Goal: Information Seeking & Learning: Learn about a topic

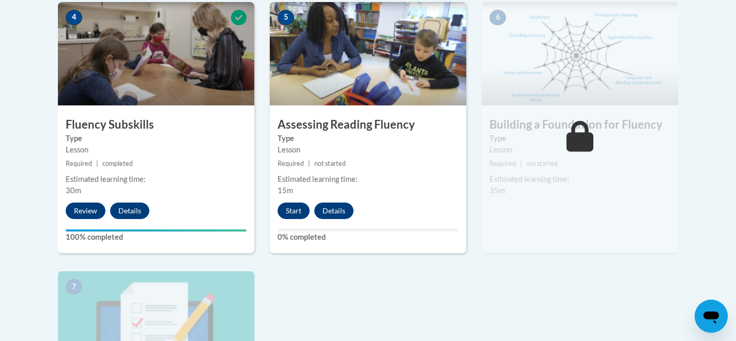
scroll to position [616, 0]
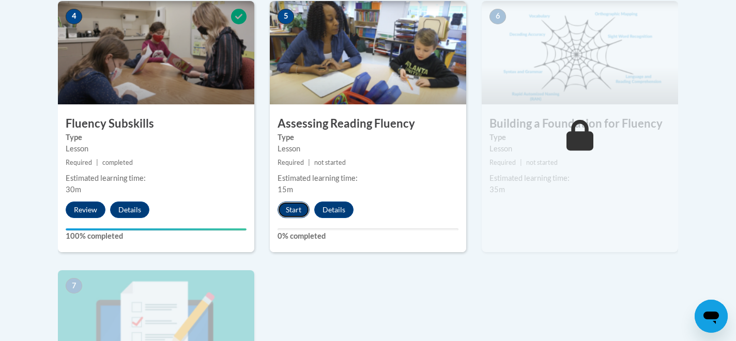
click at [297, 208] on button "Start" at bounding box center [294, 210] width 32 height 17
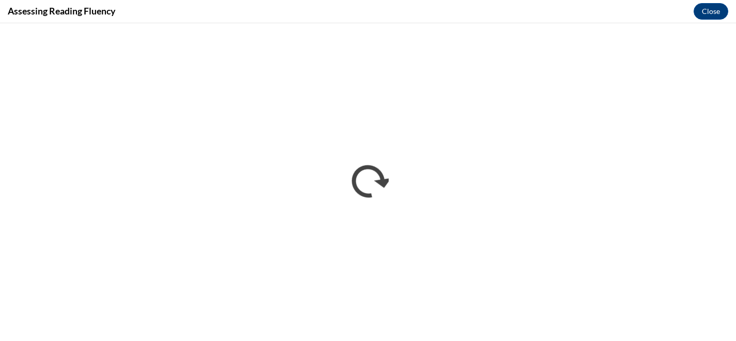
scroll to position [0, 0]
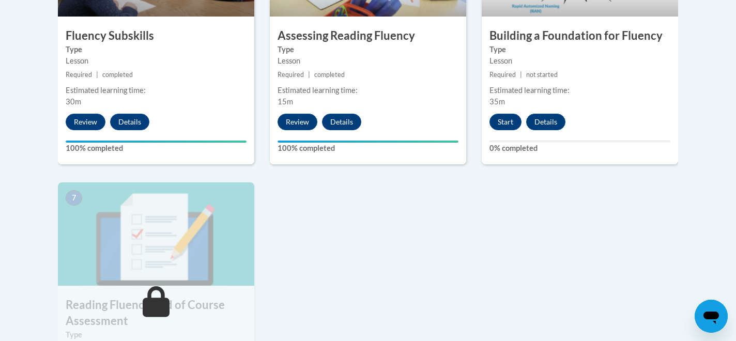
scroll to position [704, 0]
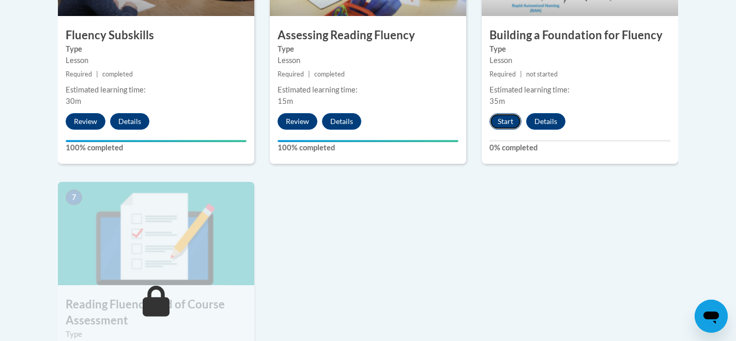
click at [501, 120] on button "Start" at bounding box center [506, 121] width 32 height 17
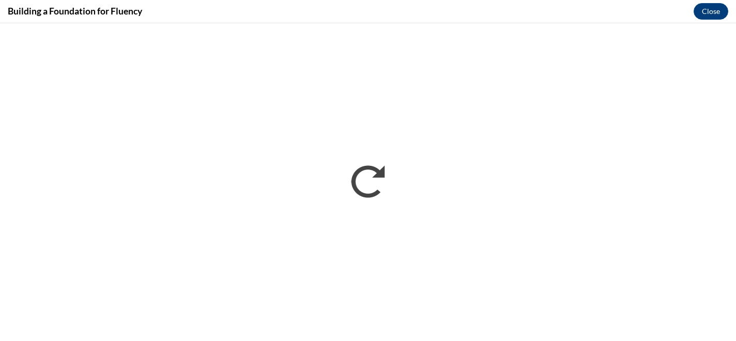
scroll to position [0, 0]
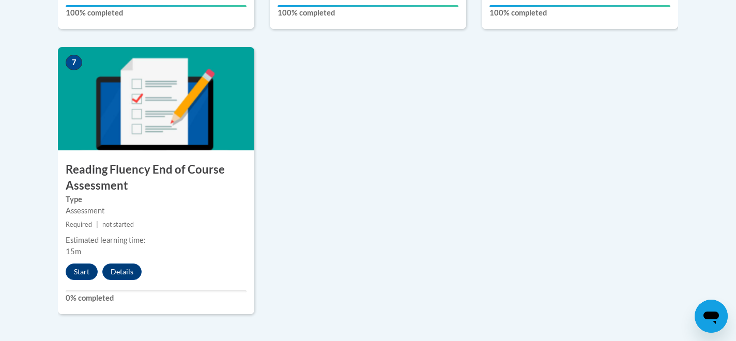
scroll to position [861, 0]
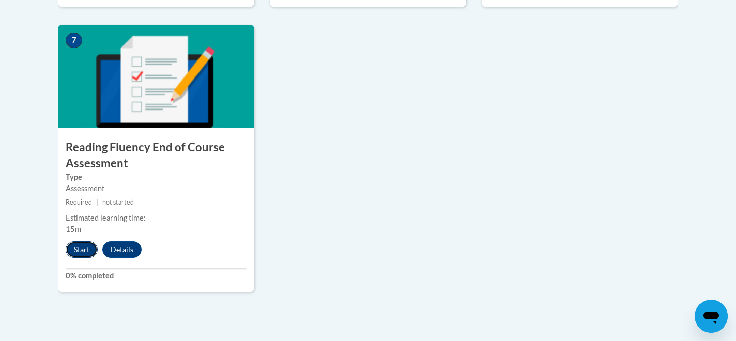
click at [78, 250] on button "Start" at bounding box center [82, 249] width 32 height 17
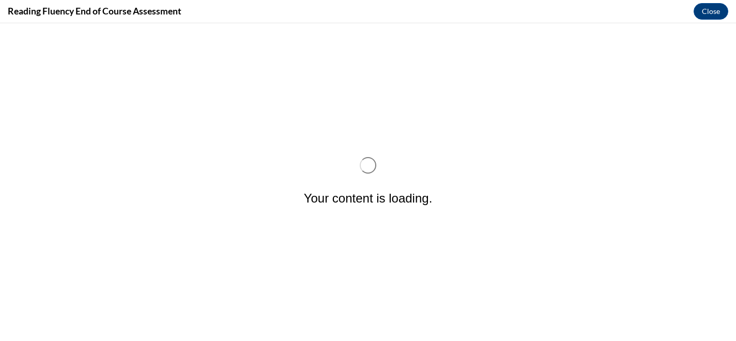
scroll to position [0, 0]
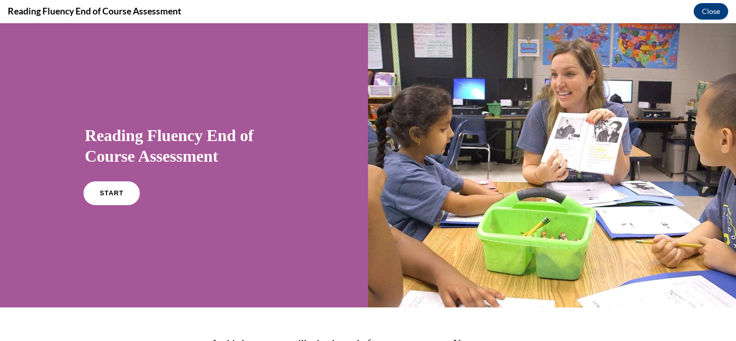
click at [115, 202] on link "START" at bounding box center [111, 193] width 56 height 24
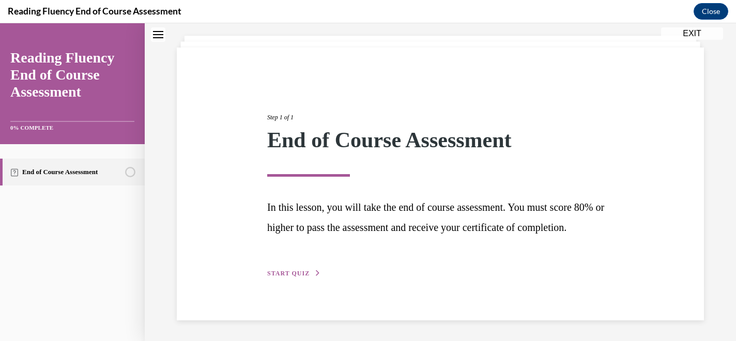
scroll to position [74, 0]
click at [294, 271] on span "START QUIZ" at bounding box center [288, 273] width 42 height 7
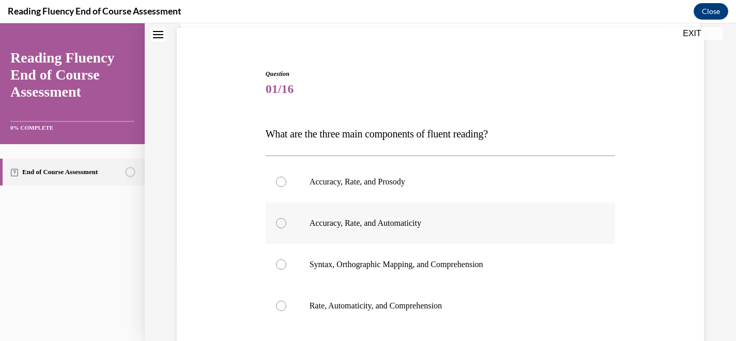
scroll to position [106, 0]
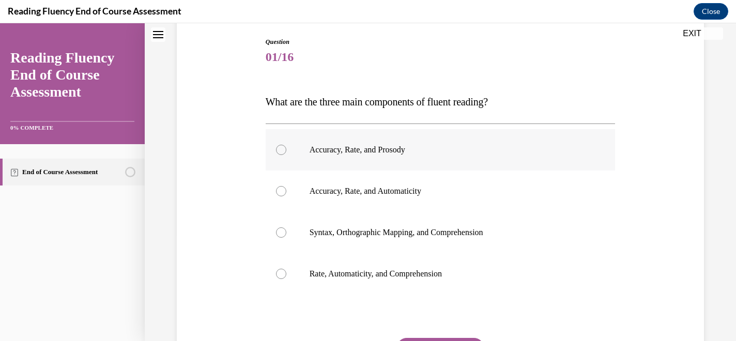
click at [273, 142] on label "Accuracy, Rate, and Prosody" at bounding box center [441, 149] width 350 height 41
click at [276, 145] on input "Accuracy, Rate, and Prosody" at bounding box center [281, 150] width 10 height 10
radio input "true"
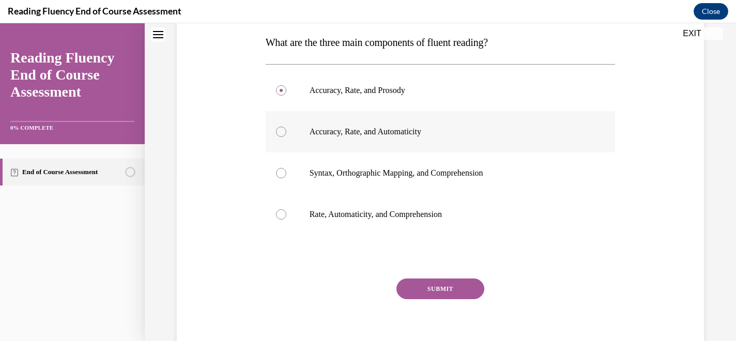
scroll to position [167, 0]
click at [439, 288] on button "SUBMIT" at bounding box center [440, 288] width 88 height 21
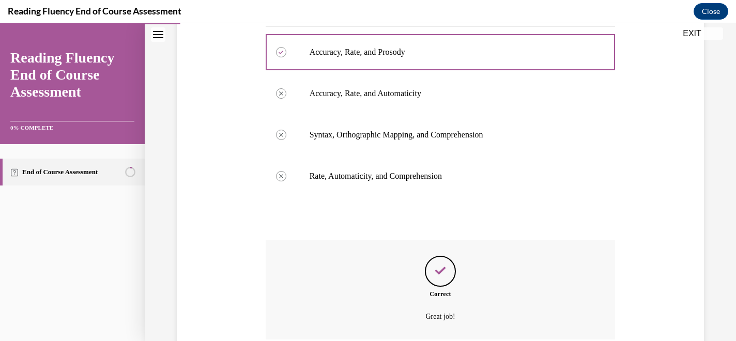
scroll to position [293, 0]
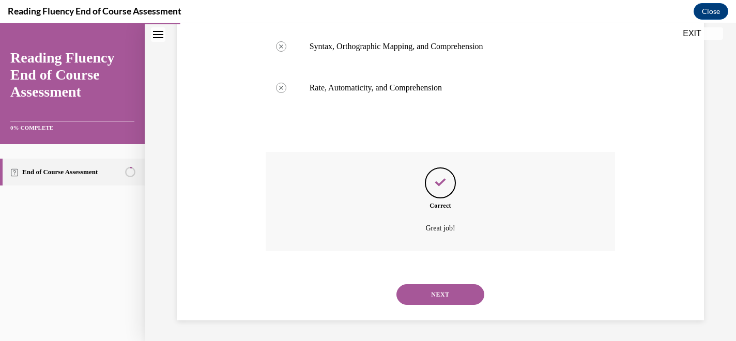
click at [441, 296] on button "NEXT" at bounding box center [440, 294] width 88 height 21
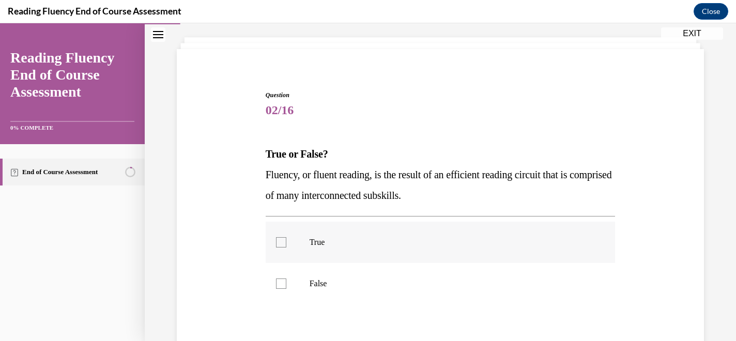
scroll to position [92, 0]
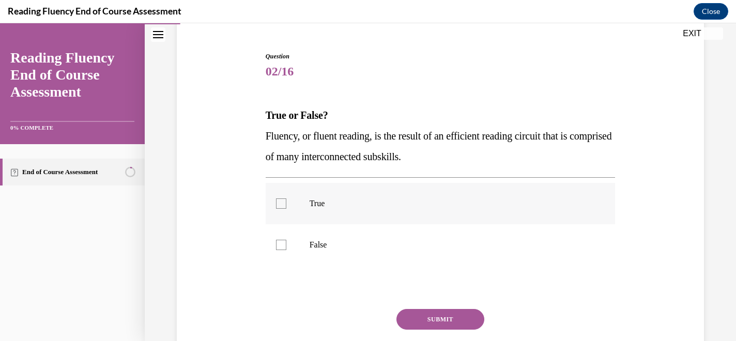
click at [280, 200] on div at bounding box center [281, 203] width 10 height 10
click at [280, 200] on input "True" at bounding box center [281, 203] width 10 height 10
checkbox input "true"
click at [442, 327] on button "SUBMIT" at bounding box center [440, 319] width 88 height 21
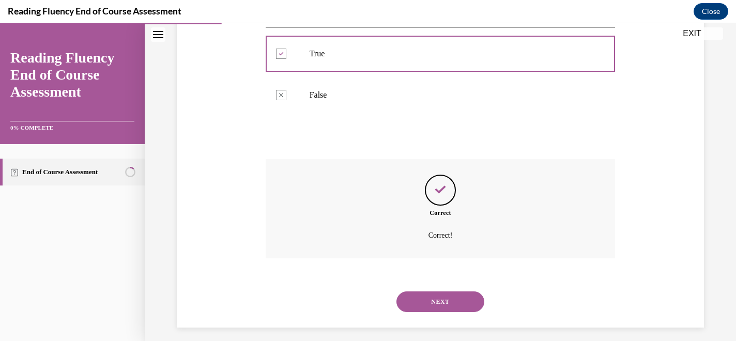
scroll to position [249, 0]
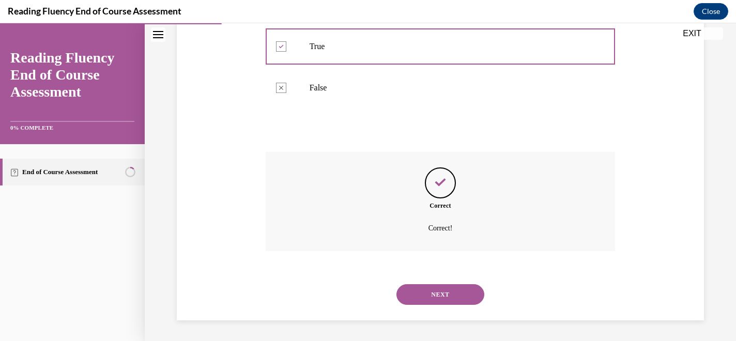
click at [447, 287] on button "NEXT" at bounding box center [440, 294] width 88 height 21
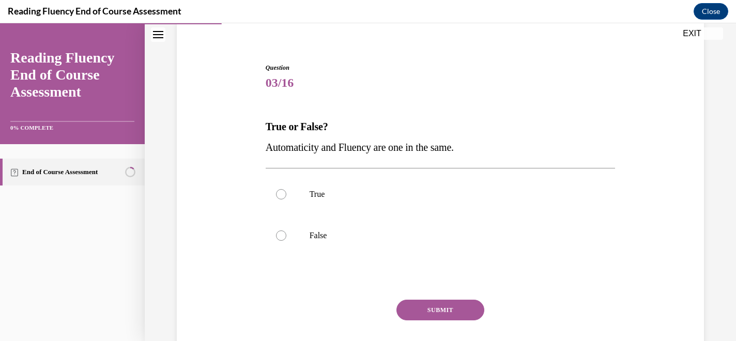
scroll to position [91, 0]
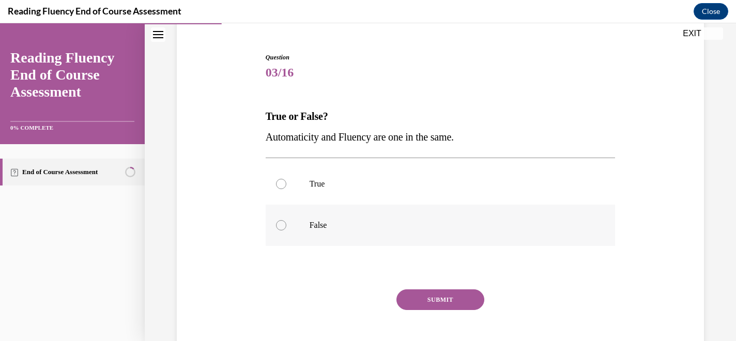
click at [283, 224] on div at bounding box center [281, 225] width 10 height 10
click at [283, 224] on input "False" at bounding box center [281, 225] width 10 height 10
radio input "true"
click at [427, 299] on button "SUBMIT" at bounding box center [440, 299] width 88 height 21
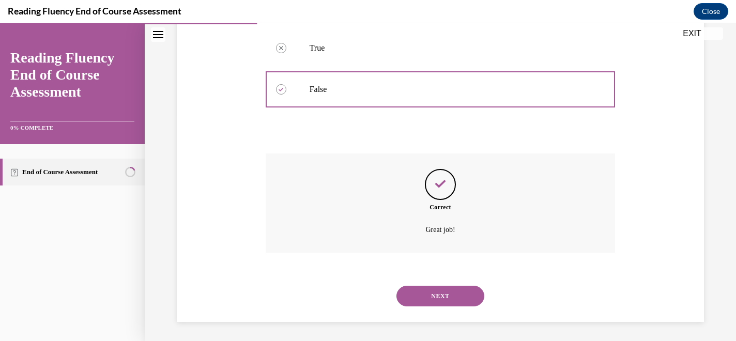
scroll to position [228, 0]
click at [433, 287] on button "NEXT" at bounding box center [440, 294] width 88 height 21
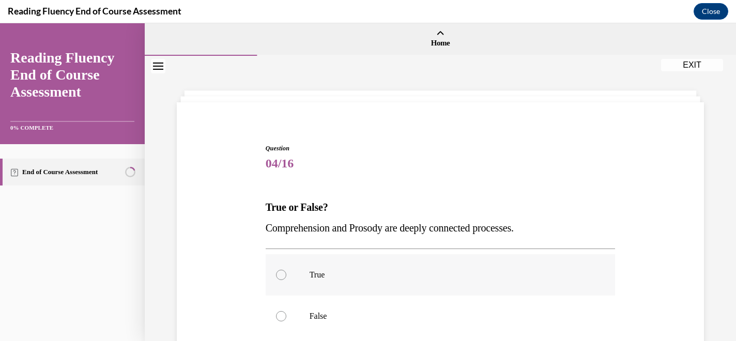
scroll to position [48, 0]
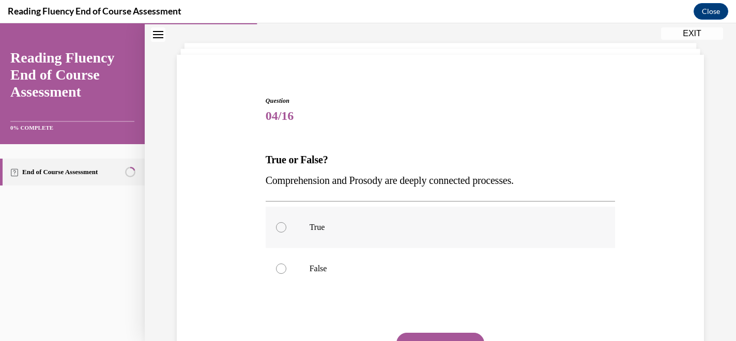
click at [283, 227] on div at bounding box center [281, 227] width 10 height 10
click at [283, 227] on input "True" at bounding box center [281, 227] width 10 height 10
radio input "true"
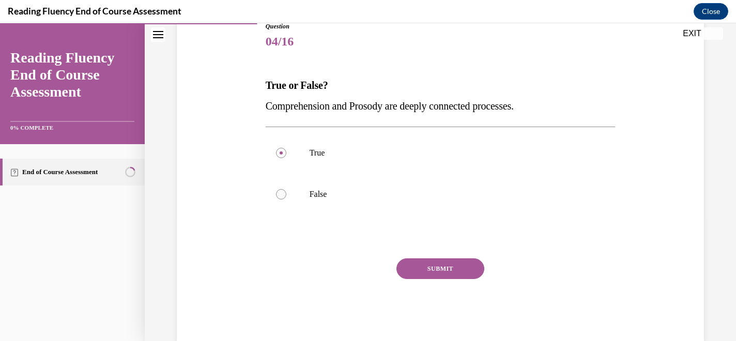
click at [429, 266] on button "SUBMIT" at bounding box center [440, 268] width 88 height 21
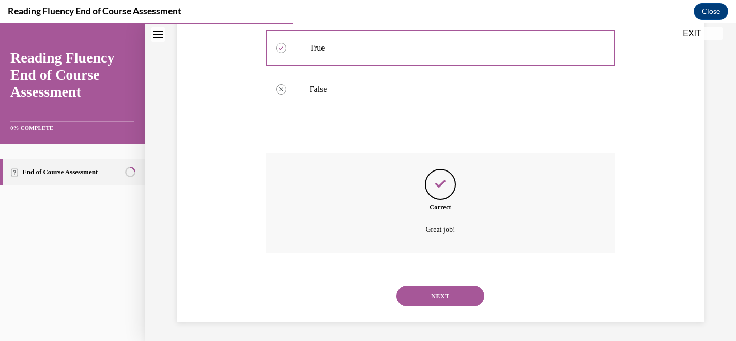
scroll to position [228, 0]
click at [446, 294] on button "NEXT" at bounding box center [440, 294] width 88 height 21
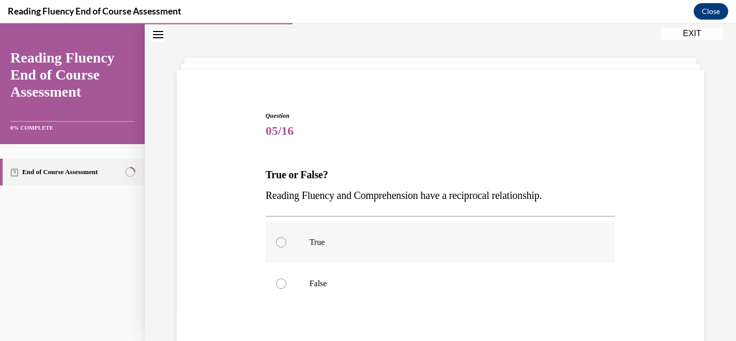
scroll to position [41, 0]
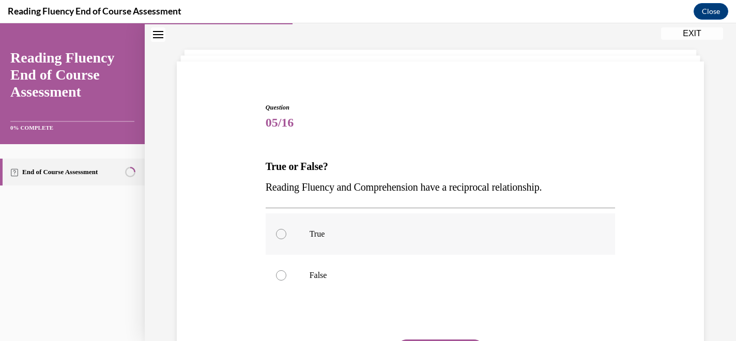
click at [281, 235] on div at bounding box center [281, 234] width 10 height 10
click at [281, 235] on input "True" at bounding box center [281, 234] width 10 height 10
radio input "true"
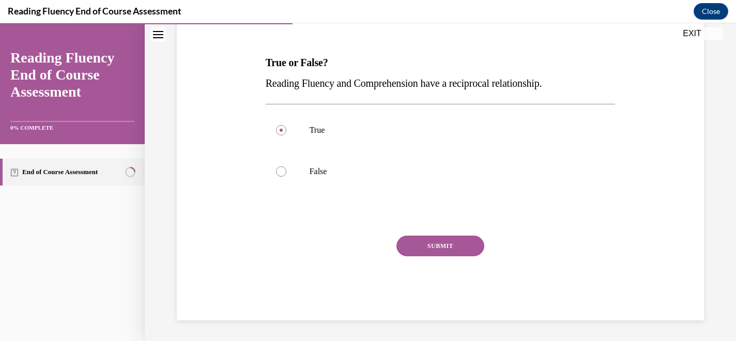
click at [426, 239] on button "SUBMIT" at bounding box center [440, 246] width 88 height 21
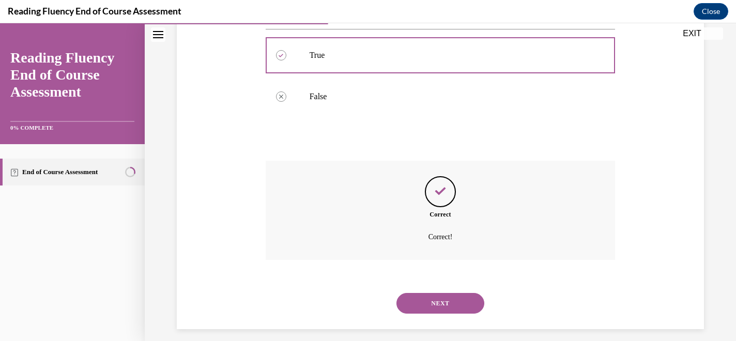
scroll to position [228, 0]
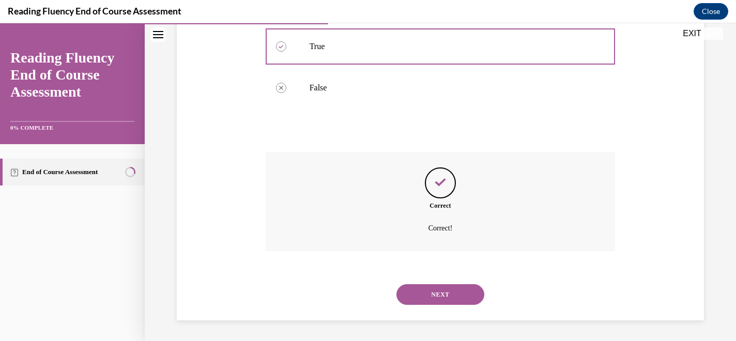
click at [440, 291] on button "NEXT" at bounding box center [440, 294] width 88 height 21
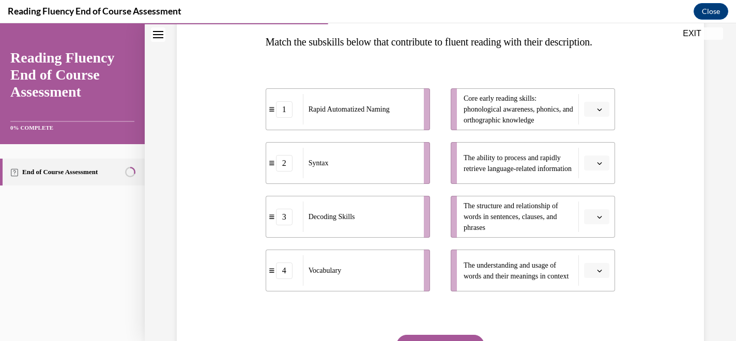
scroll to position [163, 0]
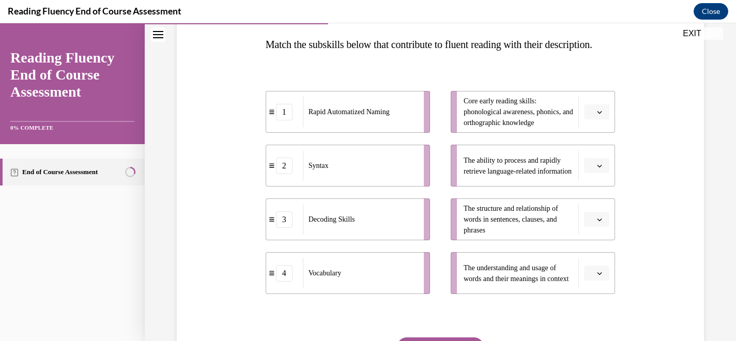
click at [597, 281] on button "button" at bounding box center [596, 274] width 25 height 16
click at [594, 272] on span "4" at bounding box center [593, 271] width 4 height 8
click at [599, 221] on icon "button" at bounding box center [600, 220] width 5 height 3
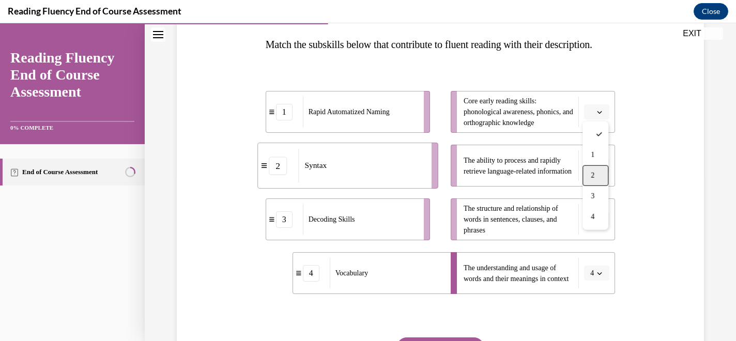
click at [593, 174] on span "2" at bounding box center [593, 176] width 4 height 8
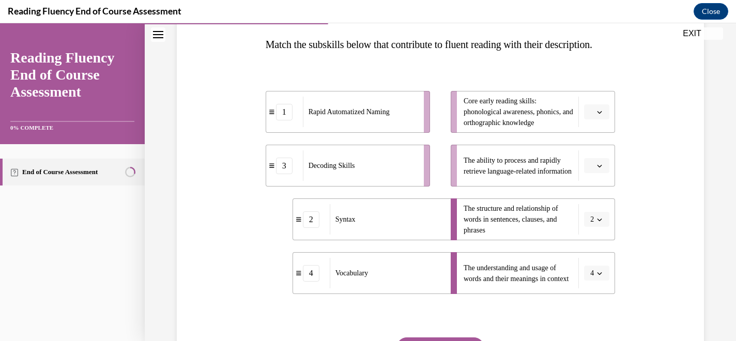
click at [602, 169] on icon "button" at bounding box center [599, 165] width 5 height 5
click at [594, 230] on span "1" at bounding box center [593, 230] width 4 height 8
click at [597, 115] on icon "button" at bounding box center [599, 112] width 5 height 5
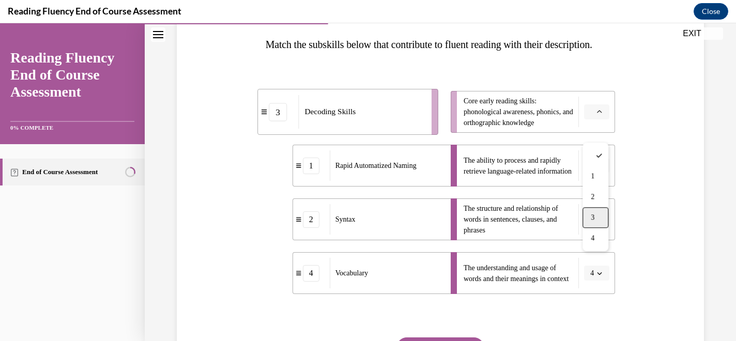
click at [597, 219] on div "3" at bounding box center [596, 217] width 26 height 21
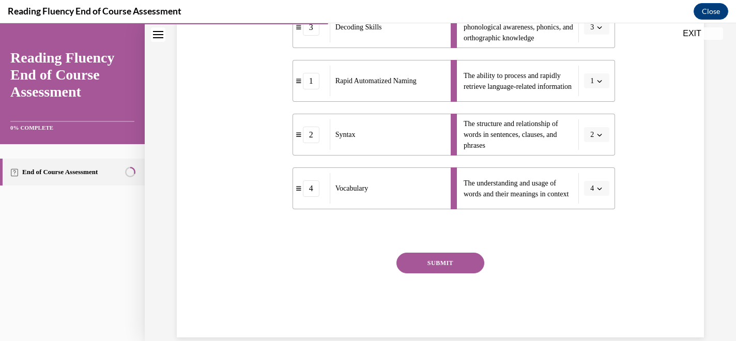
scroll to position [276, 0]
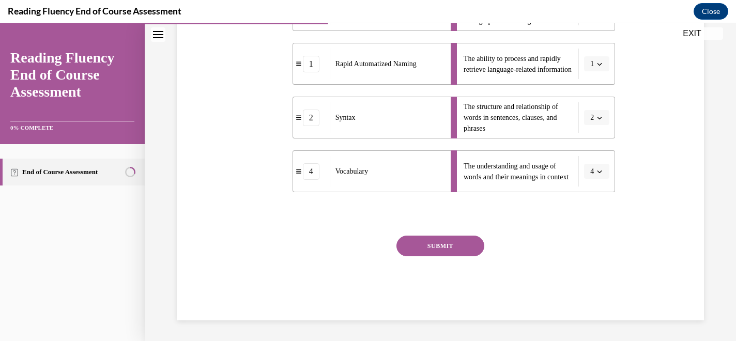
click at [447, 255] on button "SUBMIT" at bounding box center [440, 246] width 88 height 21
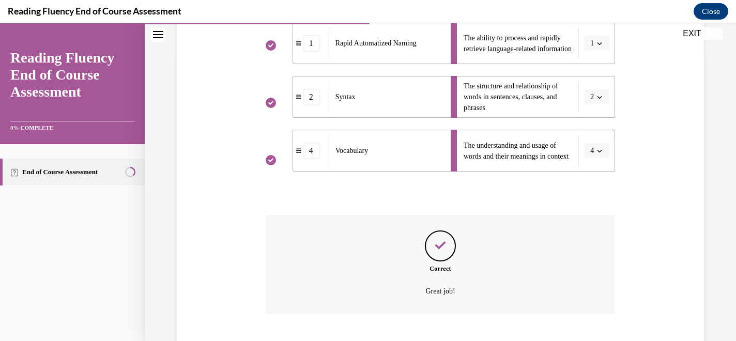
click at [447, 253] on icon "Feedback" at bounding box center [441, 246] width 16 height 16
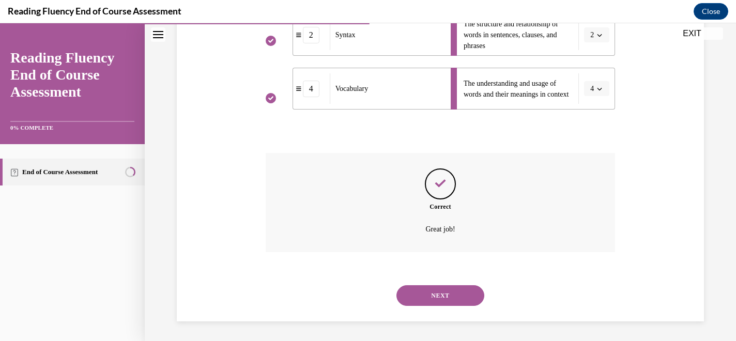
scroll to position [369, 0]
click at [434, 297] on button "NEXT" at bounding box center [440, 294] width 88 height 21
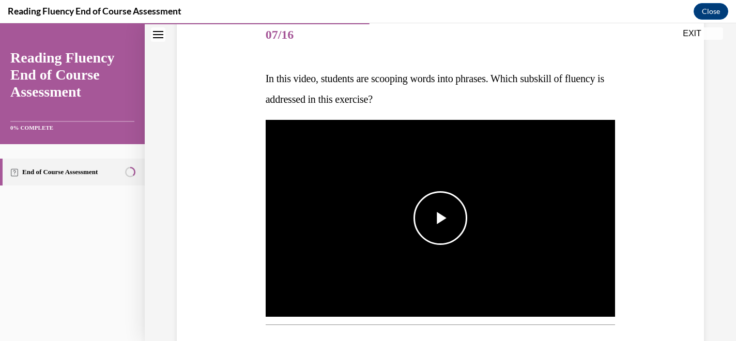
scroll to position [139, 0]
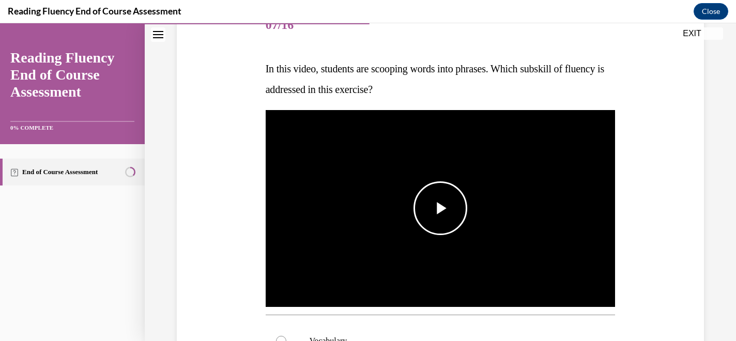
click at [440, 208] on span "Video player" at bounding box center [440, 208] width 0 height 0
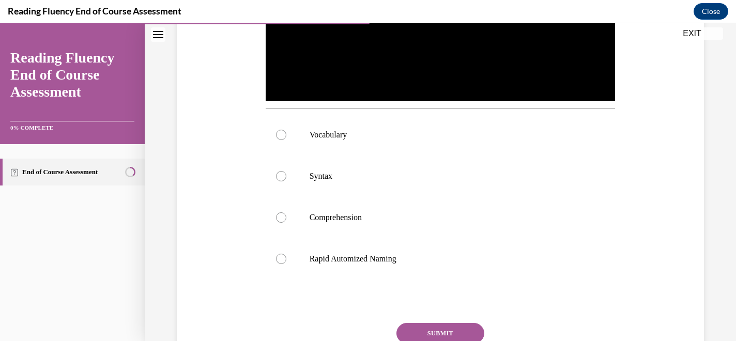
scroll to position [347, 0]
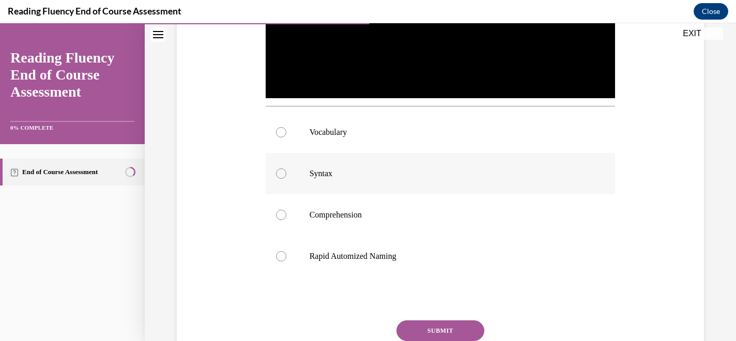
click at [283, 174] on div at bounding box center [281, 174] width 10 height 10
click at [283, 174] on input "Syntax" at bounding box center [281, 174] width 10 height 10
radio input "true"
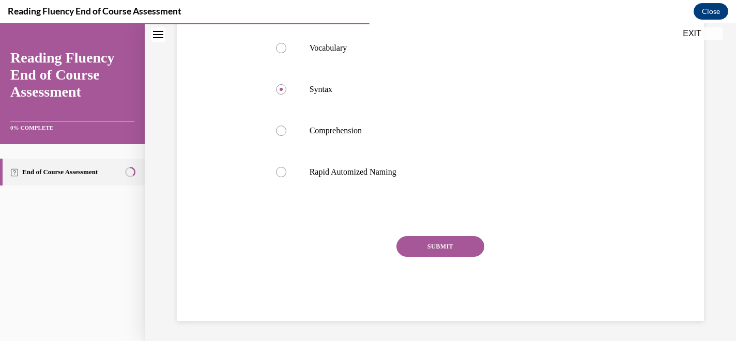
click at [446, 245] on button "SUBMIT" at bounding box center [440, 246] width 88 height 21
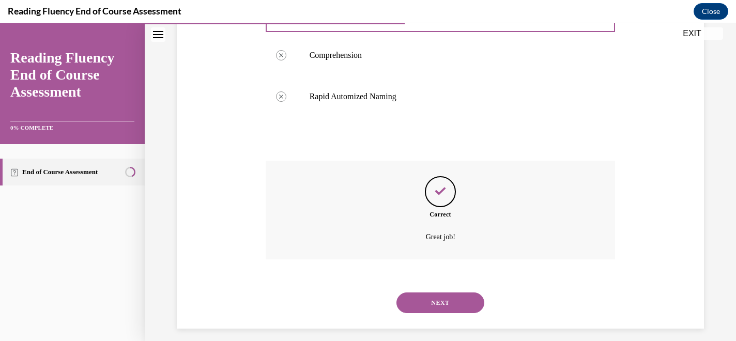
scroll to position [515, 0]
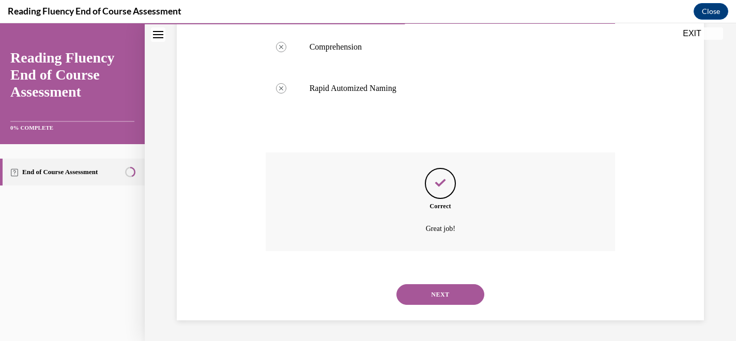
click at [436, 290] on button "NEXT" at bounding box center [440, 294] width 88 height 21
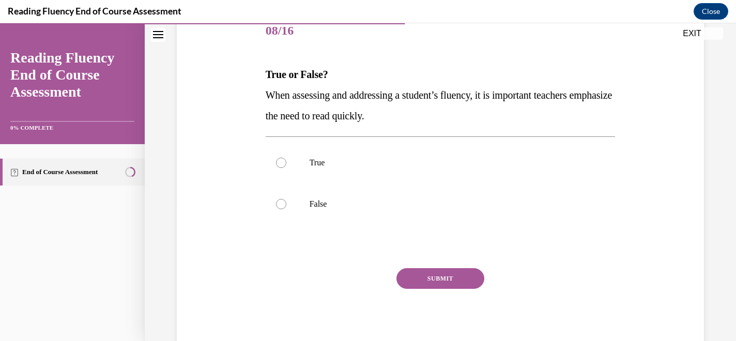
scroll to position [136, 0]
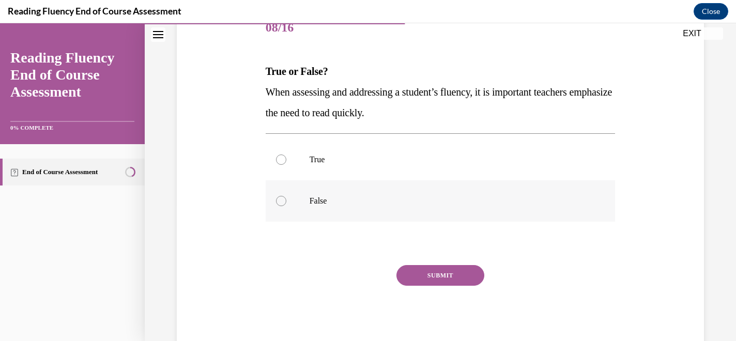
click at [285, 206] on label "False" at bounding box center [441, 200] width 350 height 41
click at [285, 206] on input "False" at bounding box center [281, 201] width 10 height 10
radio input "true"
click at [281, 211] on label "False" at bounding box center [441, 200] width 350 height 41
click at [281, 206] on input "False" at bounding box center [281, 201] width 10 height 10
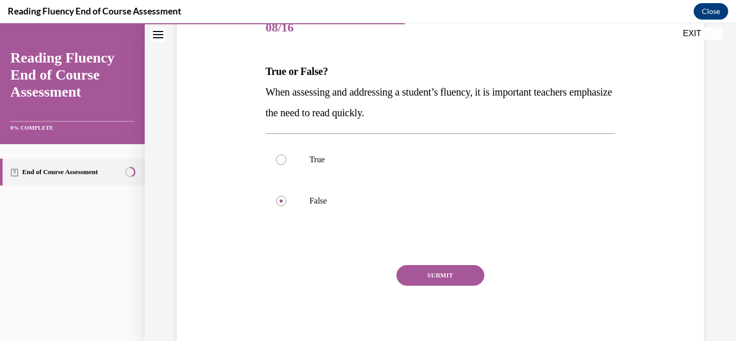
click at [447, 275] on button "SUBMIT" at bounding box center [440, 275] width 88 height 21
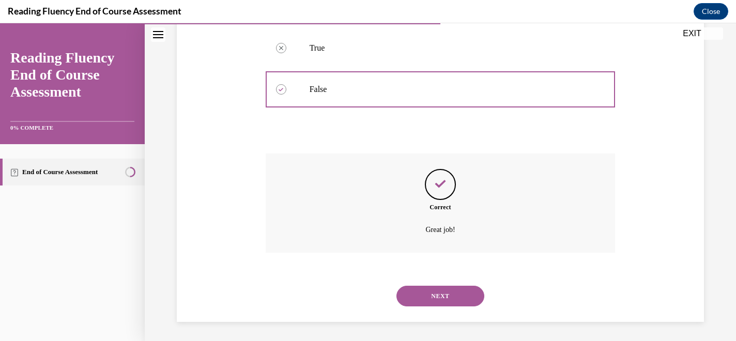
scroll to position [249, 0]
click at [437, 285] on button "NEXT" at bounding box center [440, 294] width 88 height 21
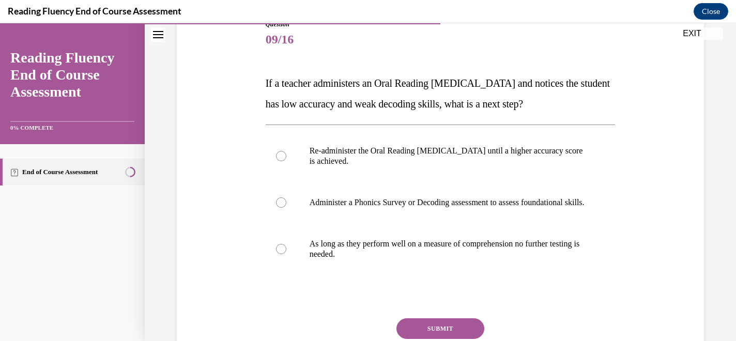
scroll to position [125, 0]
click at [439, 218] on label "Administer a Phonics Survey or Decoding assessment to assess foundational skill…" at bounding box center [441, 201] width 350 height 41
click at [286, 207] on input "Administer a Phonics Survey or Decoding assessment to assess foundational skill…" at bounding box center [281, 202] width 10 height 10
radio input "true"
click at [439, 334] on button "SUBMIT" at bounding box center [440, 328] width 88 height 21
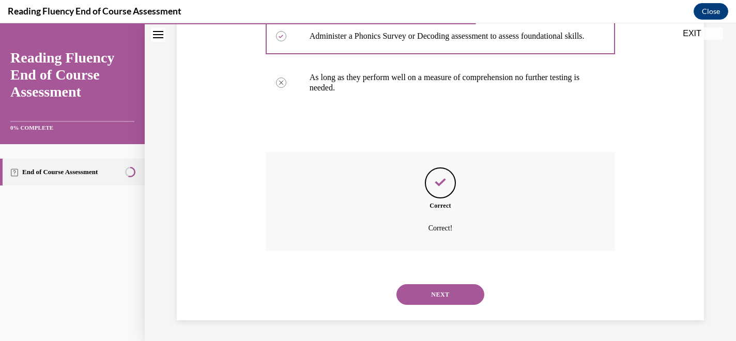
scroll to position [301, 0]
click at [449, 300] on button "NEXT" at bounding box center [440, 294] width 88 height 21
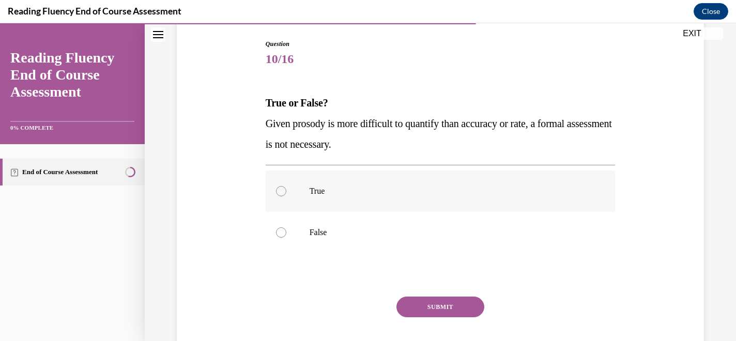
scroll to position [114, 0]
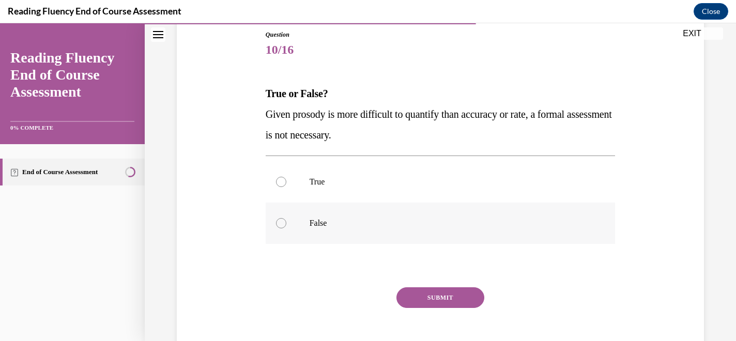
click at [274, 223] on label "False" at bounding box center [441, 223] width 350 height 41
click at [276, 223] on input "False" at bounding box center [281, 223] width 10 height 10
radio input "true"
click at [418, 298] on button "SUBMIT" at bounding box center [440, 297] width 88 height 21
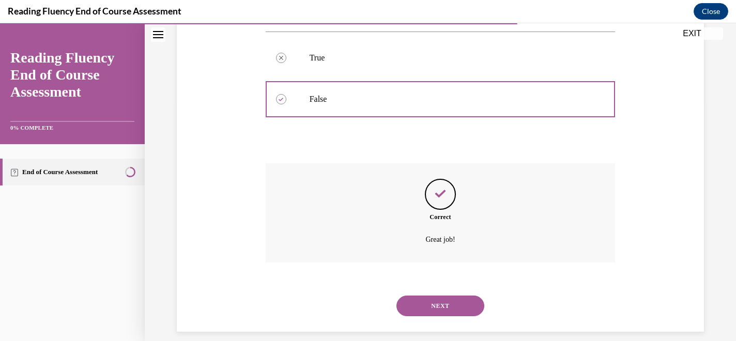
scroll to position [249, 0]
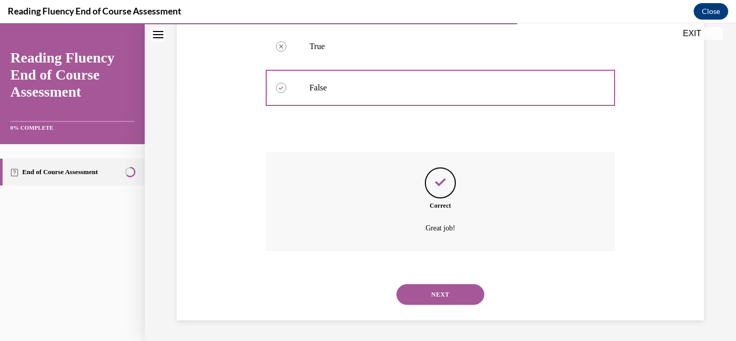
click at [439, 301] on button "NEXT" at bounding box center [440, 294] width 88 height 21
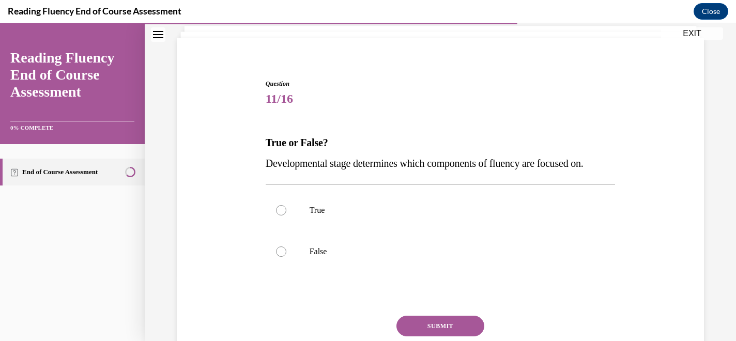
scroll to position [66, 0]
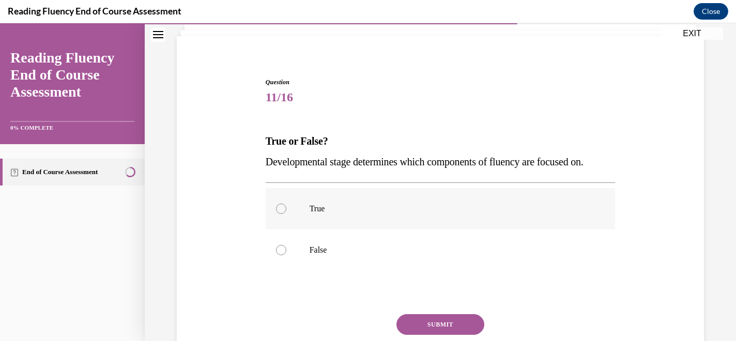
click at [286, 213] on label "True" at bounding box center [441, 208] width 350 height 41
click at [286, 213] on input "True" at bounding box center [281, 209] width 10 height 10
radio input "true"
click at [453, 321] on button "SUBMIT" at bounding box center [440, 324] width 88 height 21
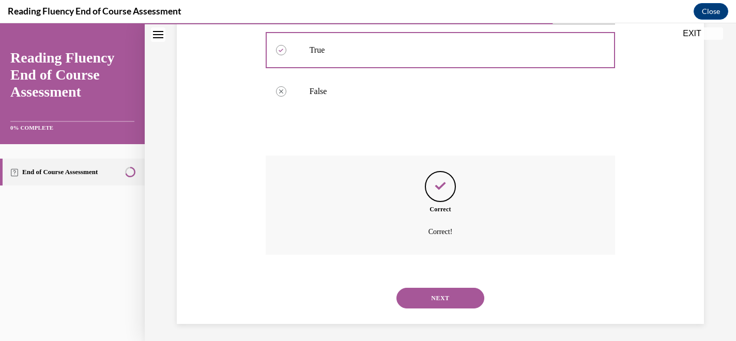
scroll to position [228, 0]
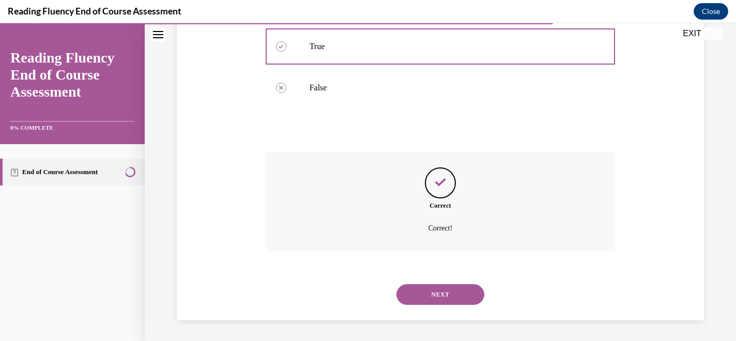
click at [446, 298] on button "NEXT" at bounding box center [440, 294] width 88 height 21
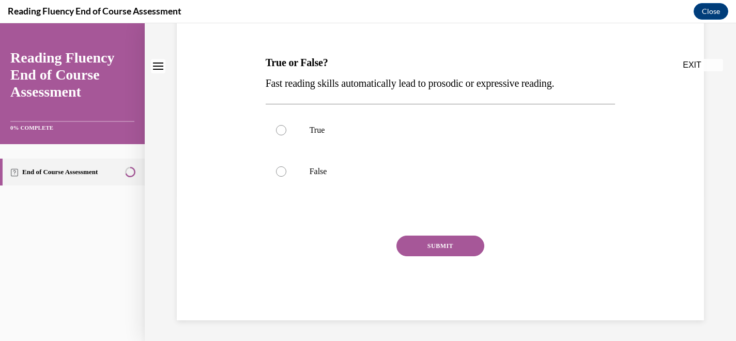
scroll to position [0, 0]
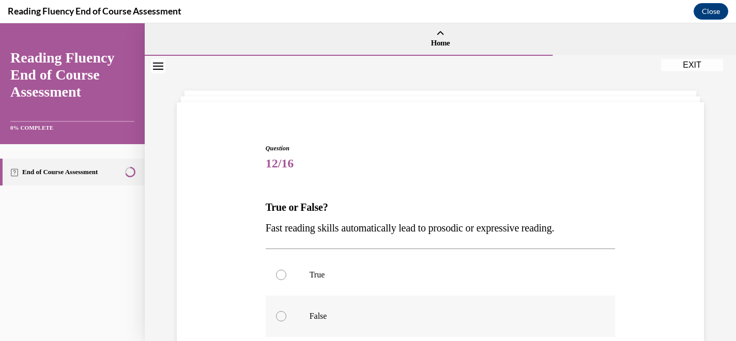
click at [271, 321] on label "False" at bounding box center [441, 316] width 350 height 41
click at [276, 321] on input "False" at bounding box center [281, 316] width 10 height 10
radio input "true"
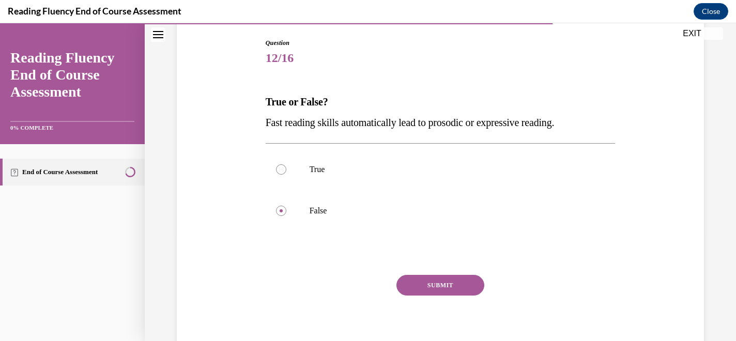
click at [450, 275] on button "SUBMIT" at bounding box center [440, 285] width 88 height 21
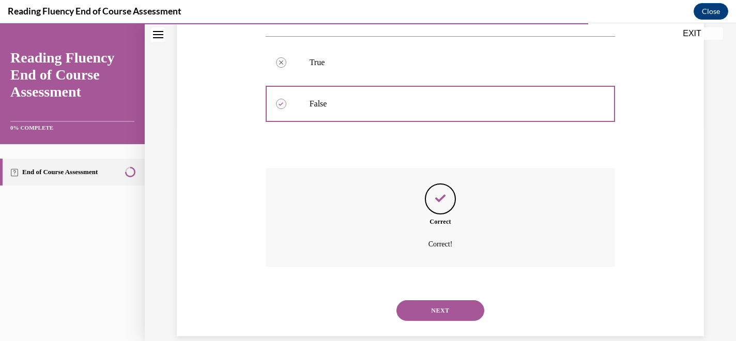
scroll to position [228, 0]
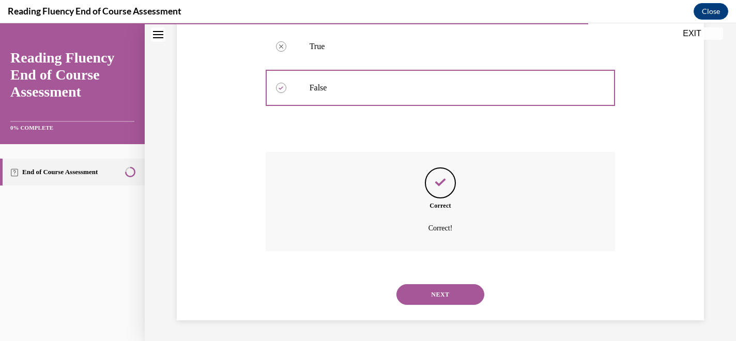
click at [445, 295] on button "NEXT" at bounding box center [440, 294] width 88 height 21
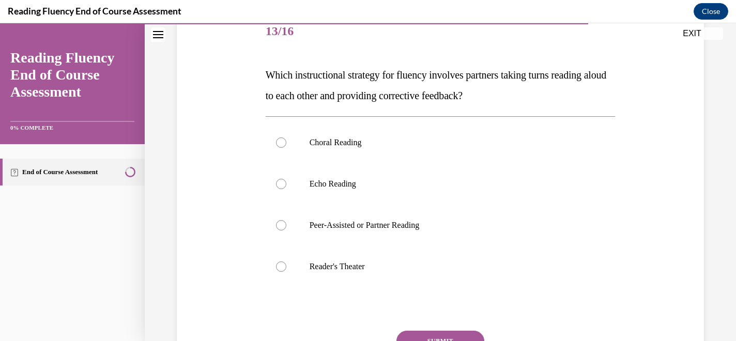
scroll to position [140, 0]
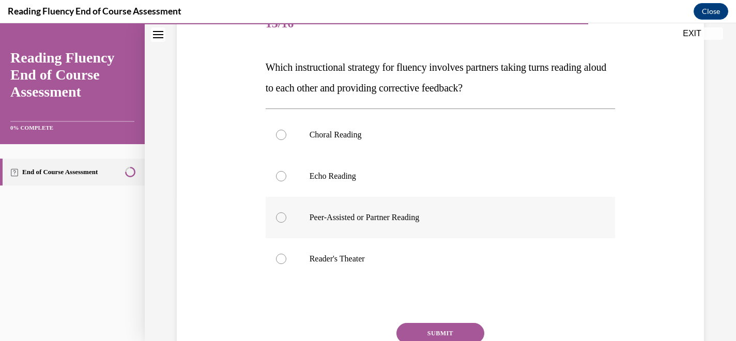
click at [288, 220] on label "Peer-Assisted or Partner Reading" at bounding box center [441, 217] width 350 height 41
click at [286, 220] on input "Peer-Assisted or Partner Reading" at bounding box center [281, 217] width 10 height 10
radio input "true"
click at [427, 331] on button "SUBMIT" at bounding box center [440, 333] width 88 height 21
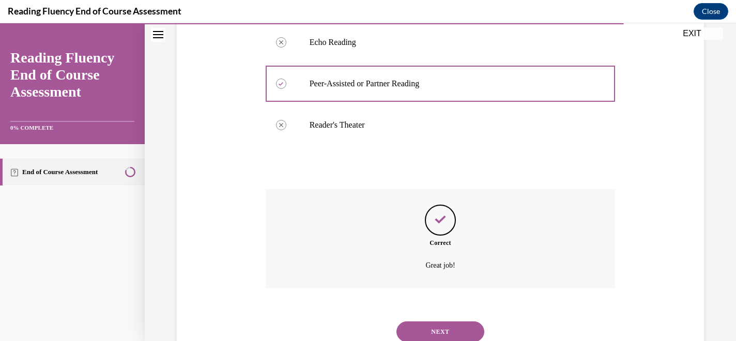
scroll to position [311, 0]
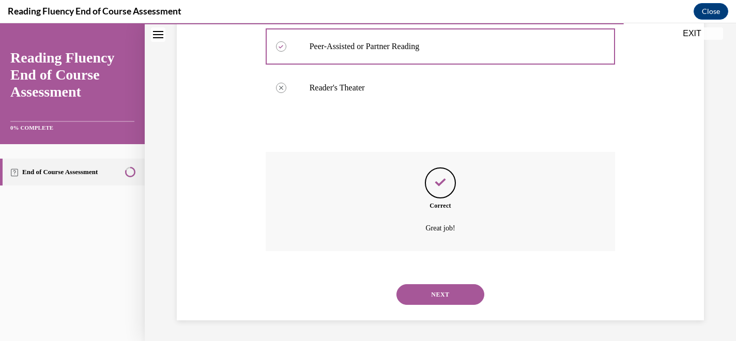
click at [447, 293] on button "NEXT" at bounding box center [440, 294] width 88 height 21
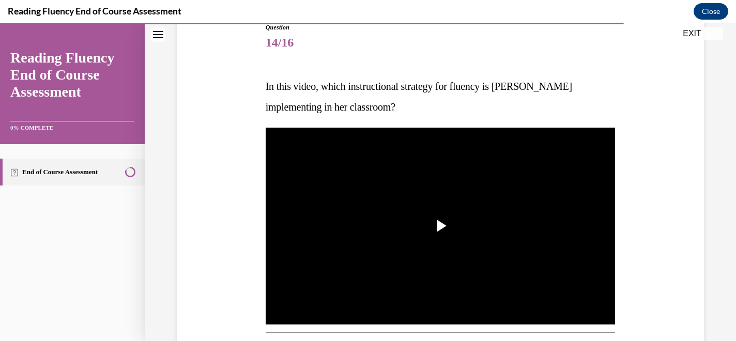
scroll to position [129, 0]
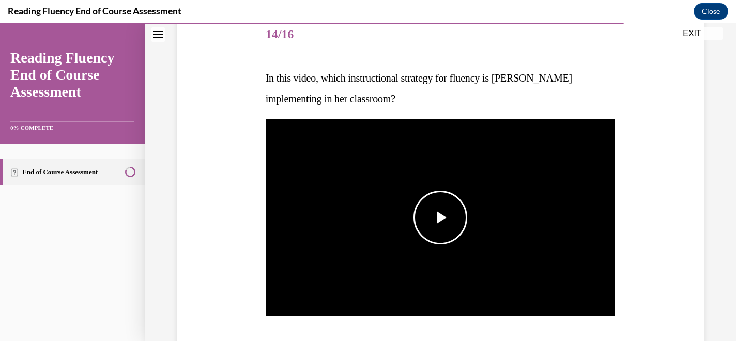
click at [440, 218] on span "Video player" at bounding box center [440, 218] width 0 height 0
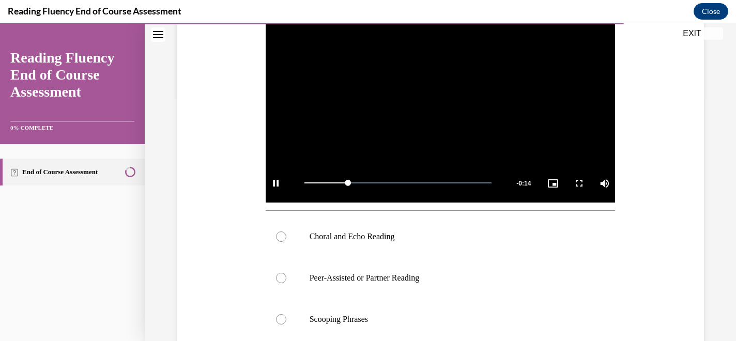
scroll to position [248, 0]
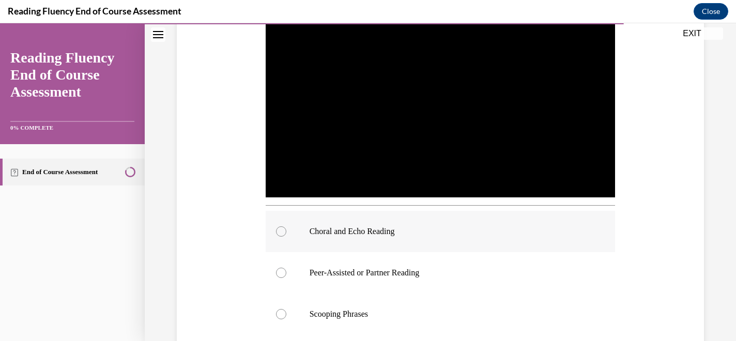
click at [288, 233] on label "Choral and Echo Reading" at bounding box center [441, 231] width 350 height 41
click at [286, 233] on input "Choral and Echo Reading" at bounding box center [281, 231] width 10 height 10
radio input "true"
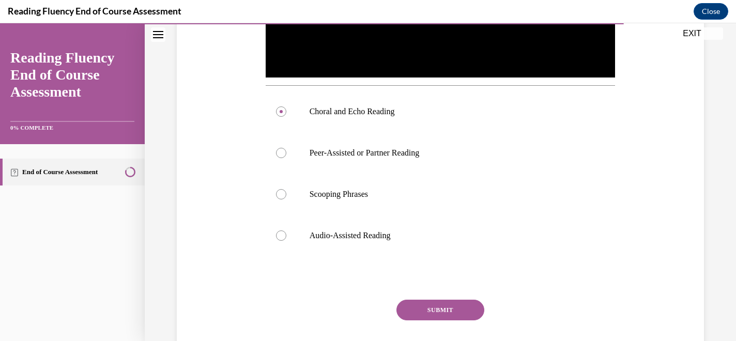
click at [437, 310] on button "SUBMIT" at bounding box center [440, 310] width 88 height 21
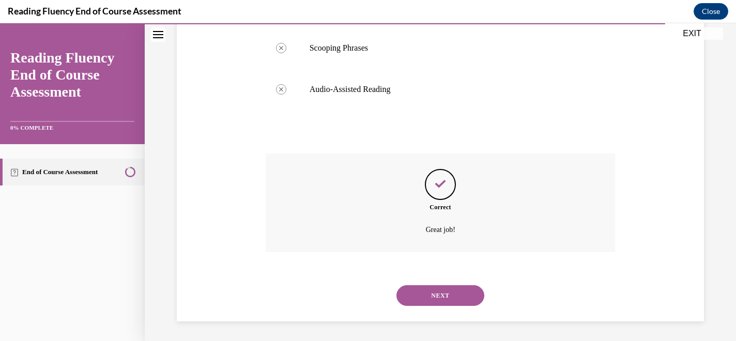
scroll to position [515, 0]
click at [447, 294] on button "NEXT" at bounding box center [440, 294] width 88 height 21
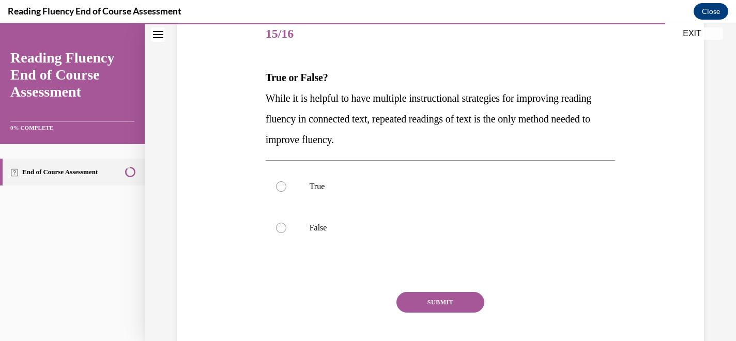
scroll to position [138, 0]
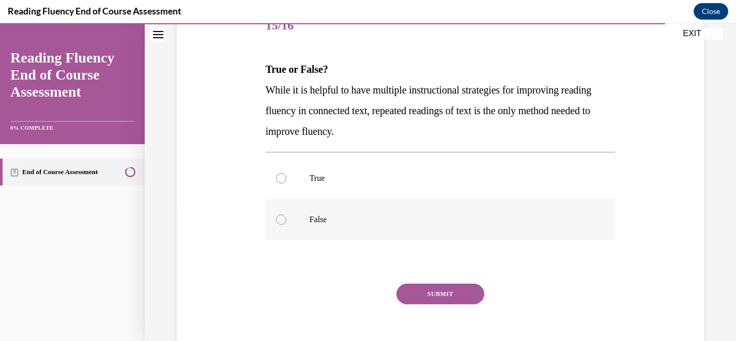
click at [276, 220] on div at bounding box center [281, 220] width 10 height 10
click at [276, 220] on input "False" at bounding box center [281, 220] width 10 height 10
radio input "true"
click at [410, 296] on button "SUBMIT" at bounding box center [440, 294] width 88 height 21
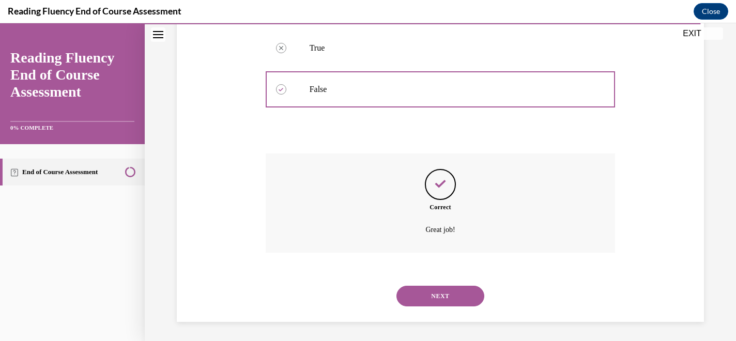
scroll to position [270, 0]
click at [438, 306] on div "NEXT" at bounding box center [441, 294] width 350 height 41
click at [448, 282] on div "NEXT" at bounding box center [441, 294] width 350 height 41
click at [448, 289] on button "NEXT" at bounding box center [440, 294] width 88 height 21
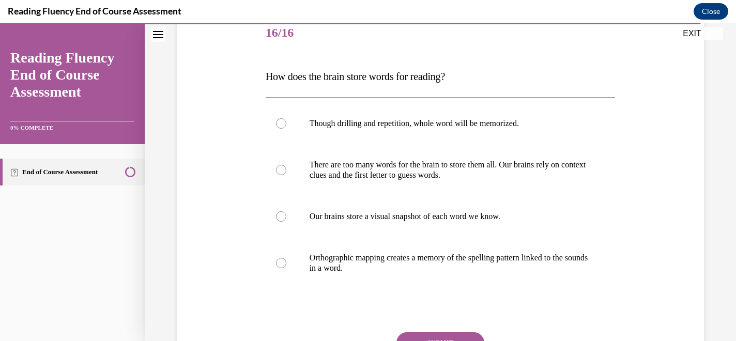
scroll to position [135, 0]
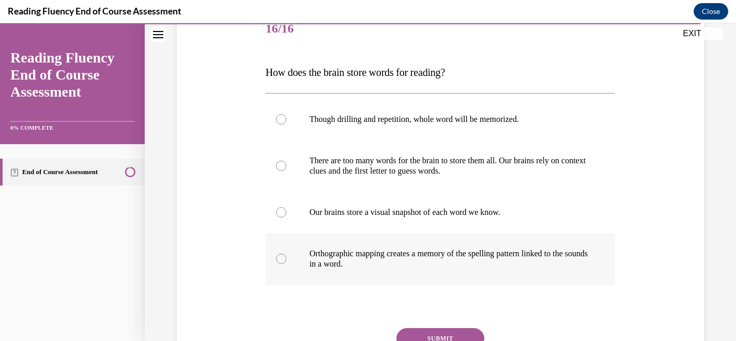
click at [283, 255] on div at bounding box center [281, 259] width 10 height 10
click at [283, 255] on input "Orthographic mapping creates a memory of the spelling pattern linked to the sou…" at bounding box center [281, 259] width 10 height 10
radio input "true"
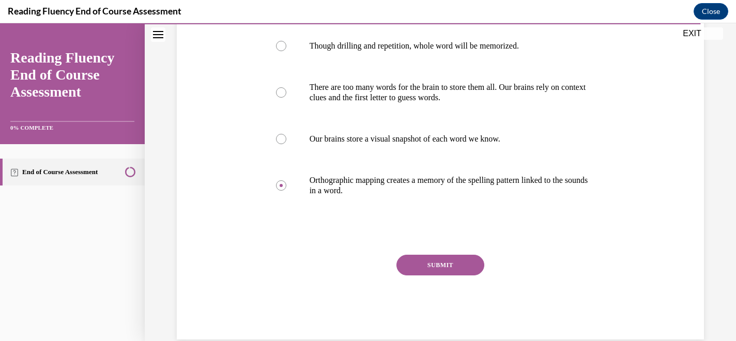
click at [436, 263] on button "SUBMIT" at bounding box center [440, 265] width 88 height 21
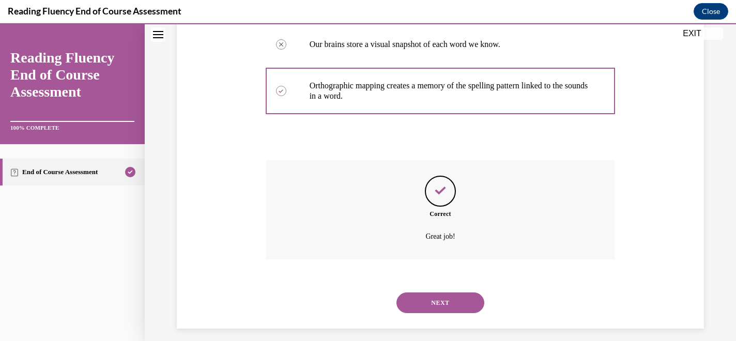
scroll to position [311, 0]
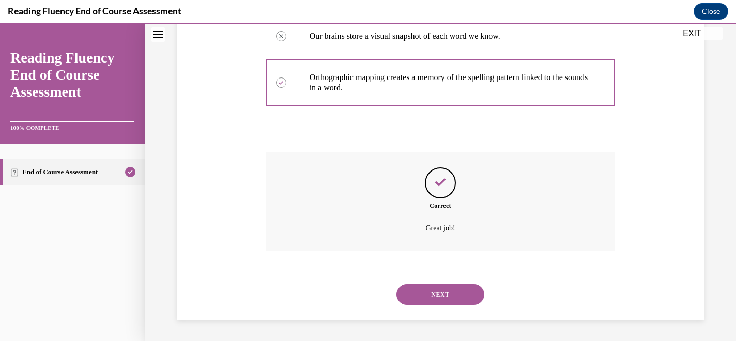
click at [434, 302] on button "NEXT" at bounding box center [440, 294] width 88 height 21
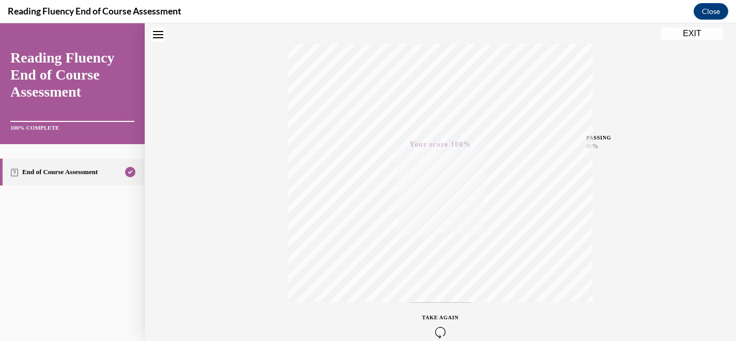
scroll to position [0, 0]
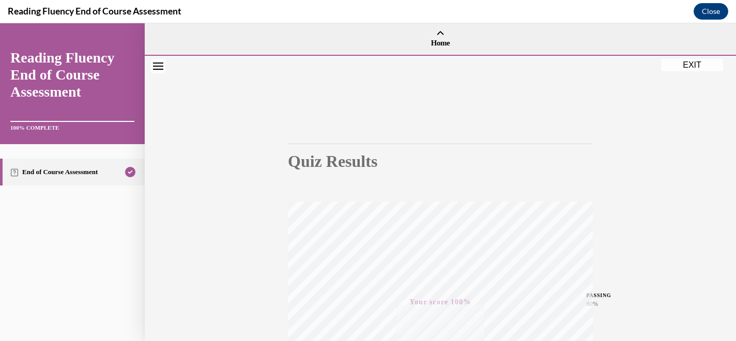
click at [692, 68] on button "EXIT" at bounding box center [692, 65] width 62 height 12
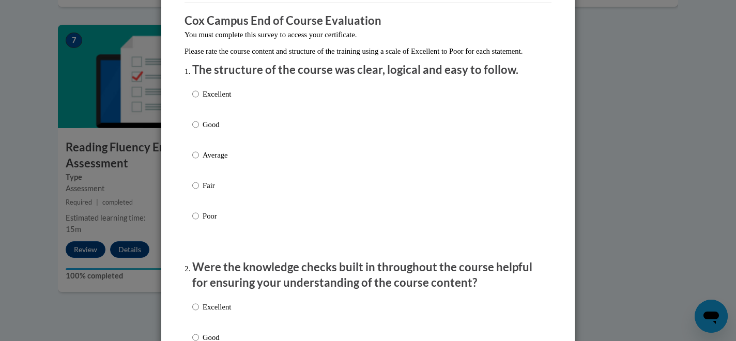
scroll to position [84, 0]
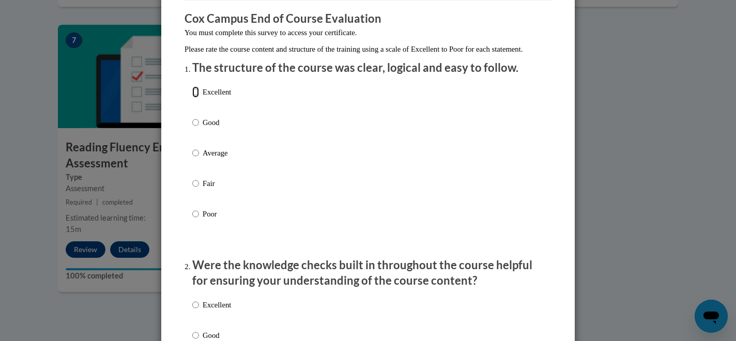
click at [195, 98] on input "Excellent" at bounding box center [195, 91] width 7 height 11
radio input "true"
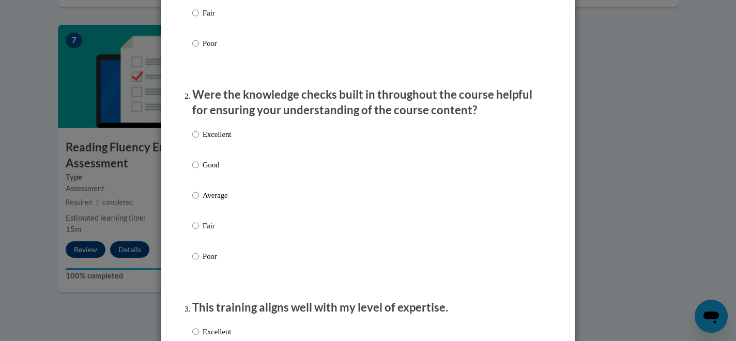
scroll to position [269, 0]
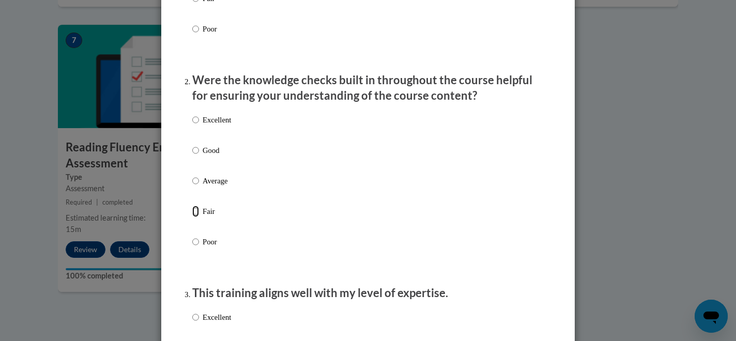
click at [196, 217] on input "Fair" at bounding box center [195, 211] width 7 height 11
radio input "true"
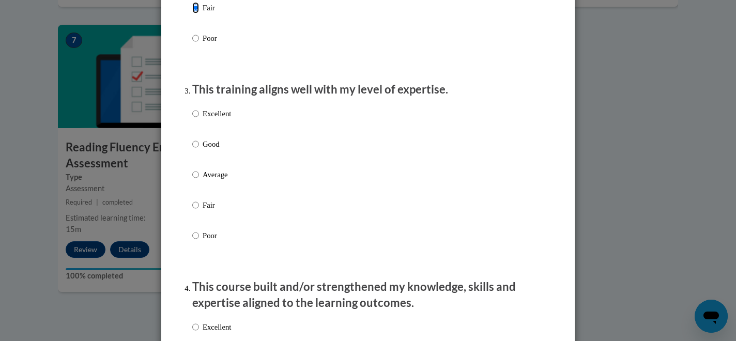
scroll to position [475, 0]
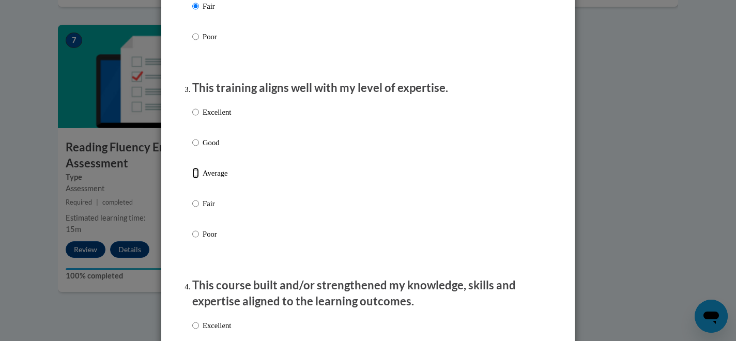
click at [193, 179] on input "Average" at bounding box center [195, 172] width 7 height 11
radio input "true"
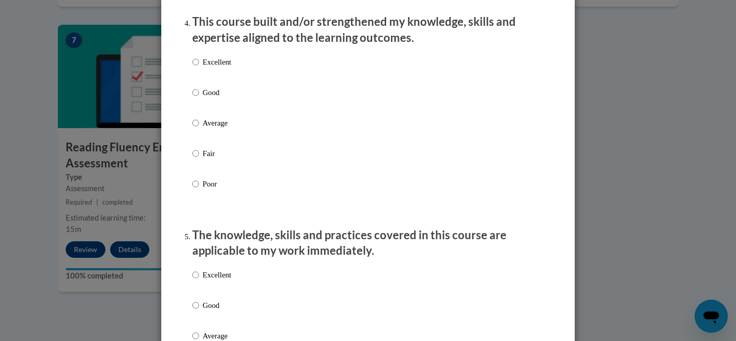
scroll to position [740, 0]
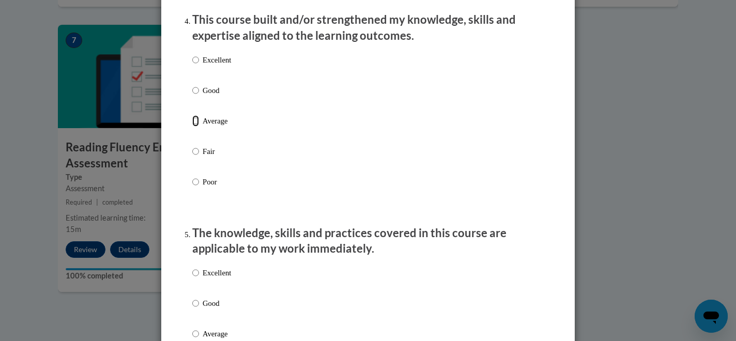
click at [196, 127] on input "Average" at bounding box center [195, 120] width 7 height 11
radio input "true"
click at [196, 96] on input "Good" at bounding box center [195, 90] width 7 height 11
radio input "true"
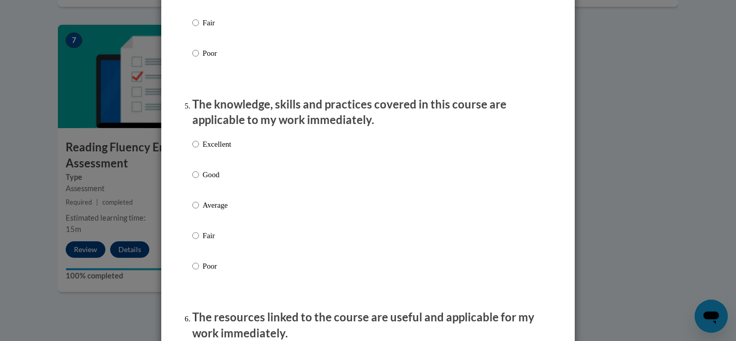
scroll to position [872, 0]
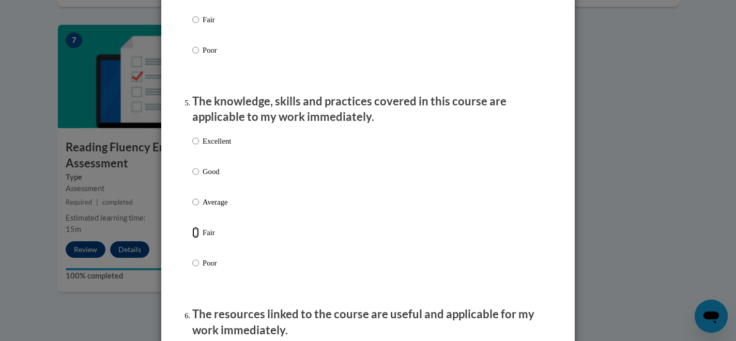
click at [196, 238] on input "Fair" at bounding box center [195, 232] width 7 height 11
radio input "true"
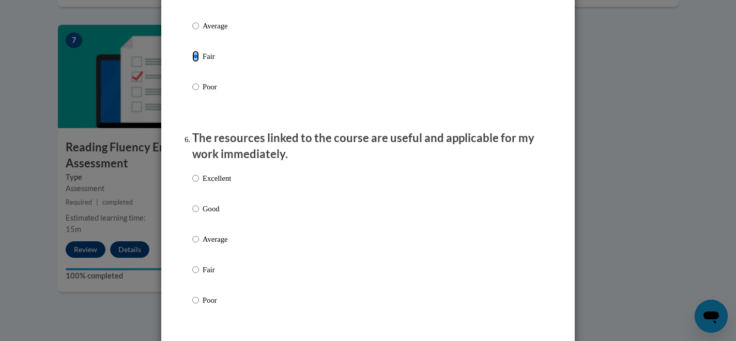
scroll to position [1050, 0]
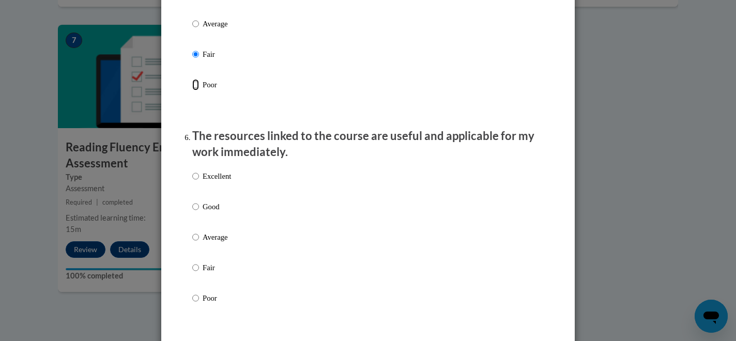
click at [193, 90] on input "Poor" at bounding box center [195, 84] width 7 height 11
radio input "true"
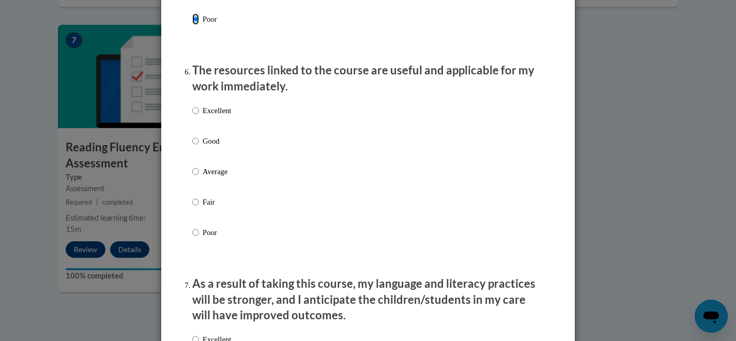
scroll to position [1133, 0]
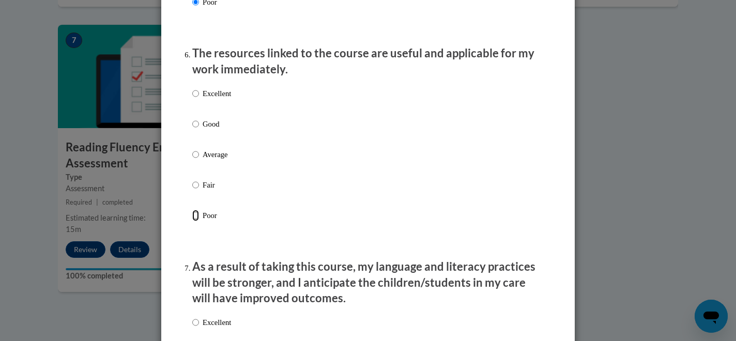
click at [196, 221] on input "Poor" at bounding box center [195, 215] width 7 height 11
radio input "true"
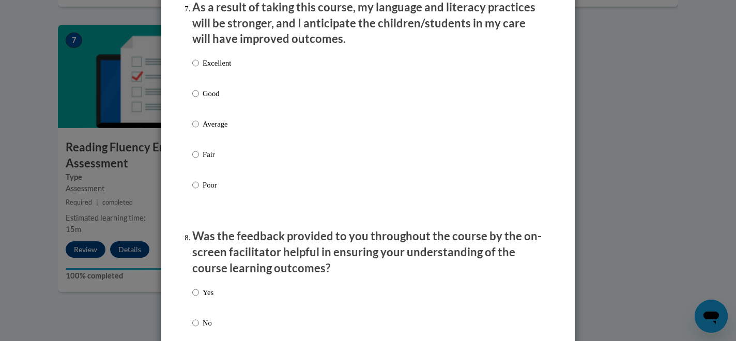
scroll to position [1378, 0]
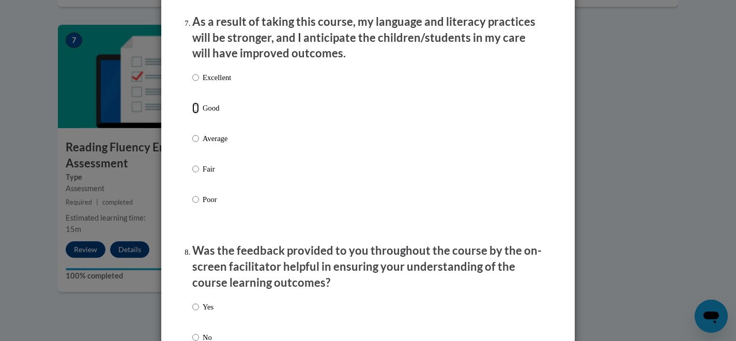
click at [194, 114] on input "Good" at bounding box center [195, 107] width 7 height 11
radio input "true"
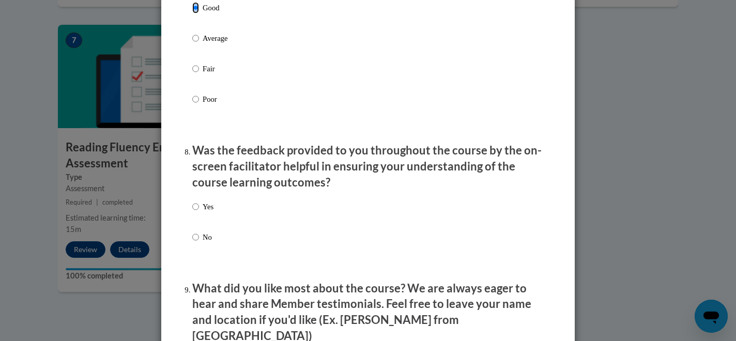
scroll to position [1456, 0]
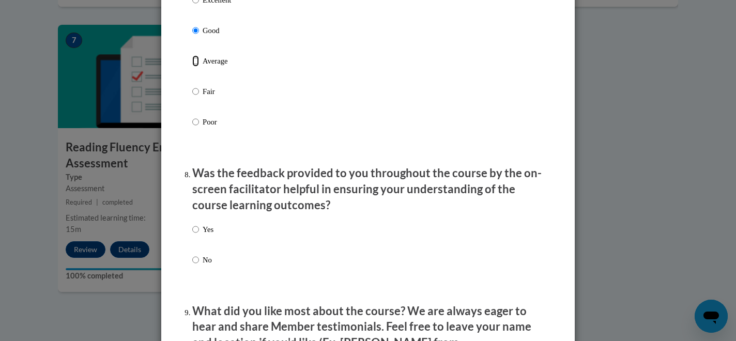
click at [196, 67] on input "Average" at bounding box center [195, 60] width 7 height 11
radio input "true"
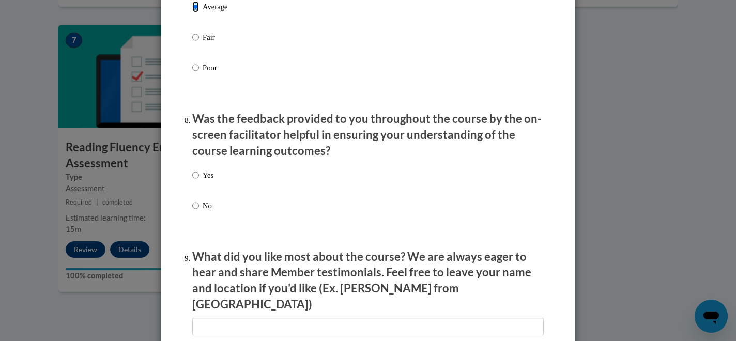
scroll to position [1534, 0]
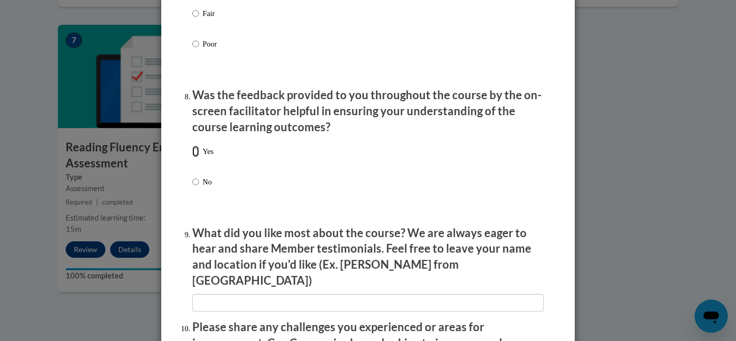
click at [197, 157] on input "Yes" at bounding box center [195, 151] width 7 height 11
radio input "true"
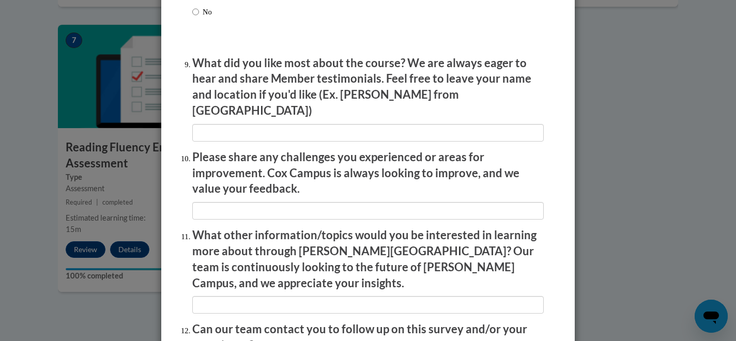
scroll to position [1809, 0]
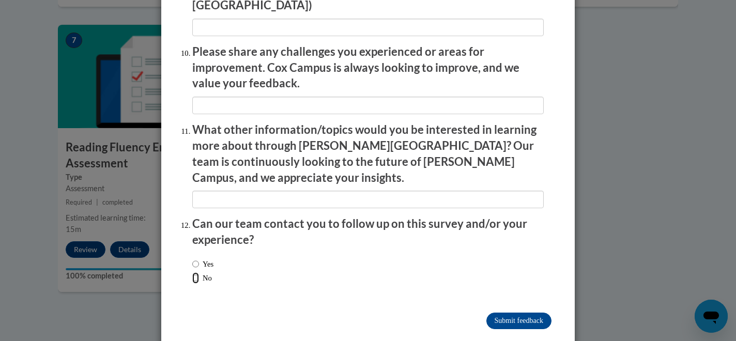
click at [196, 272] on input "No" at bounding box center [195, 277] width 7 height 11
radio input "true"
click at [488, 313] on input "Submit feedback" at bounding box center [518, 321] width 65 height 17
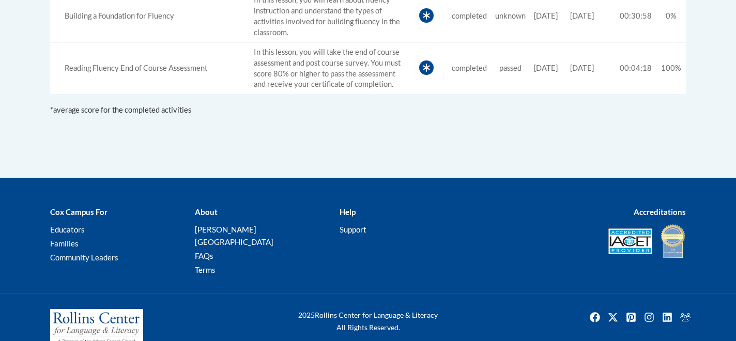
scroll to position [726, 0]
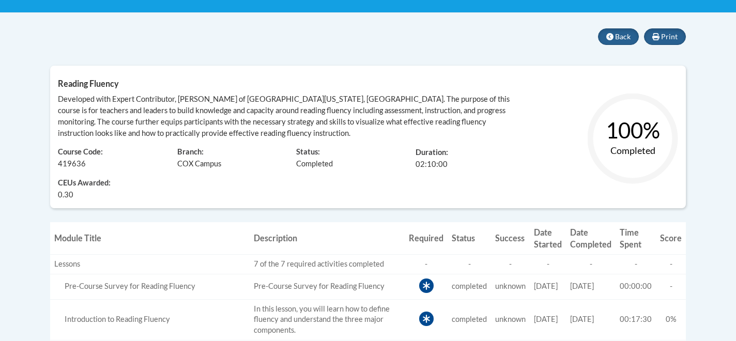
scroll to position [204, 0]
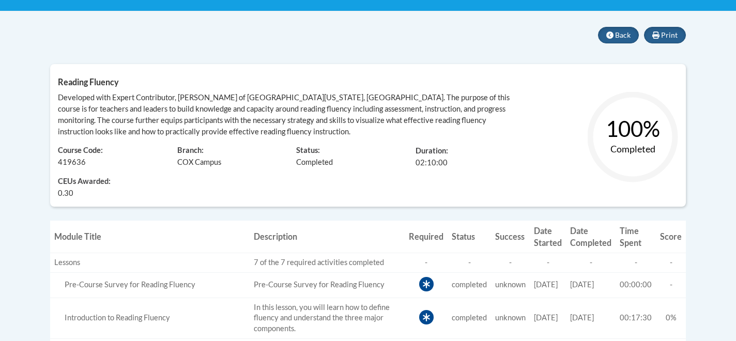
click at [479, 180] on div "Learner: Angela Nelson Course Code: 419636 Branch: COX Campus Status: Completed…" at bounding box center [288, 167] width 477 height 61
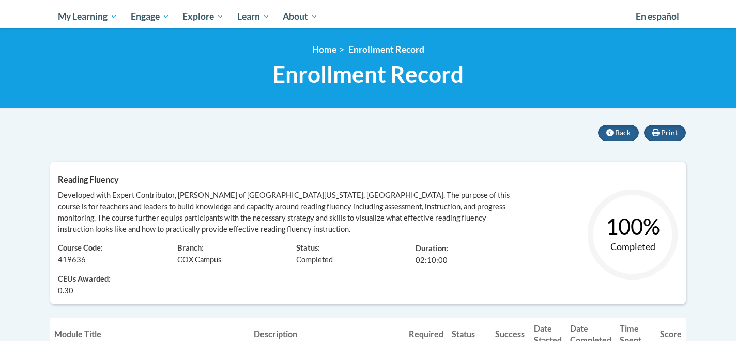
scroll to position [65, 0]
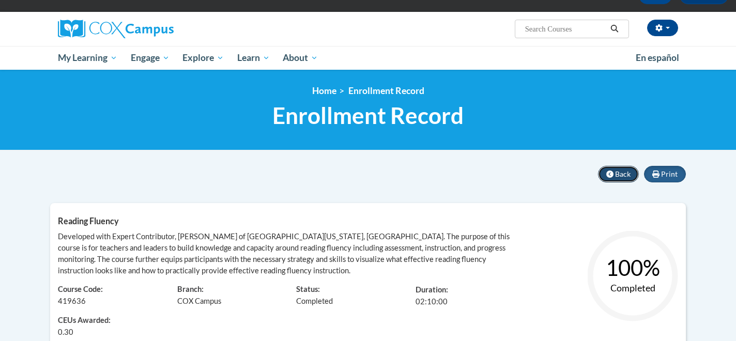
click at [626, 173] on span "Back" at bounding box center [623, 174] width 16 height 9
